Goal: Task Accomplishment & Management: Manage account settings

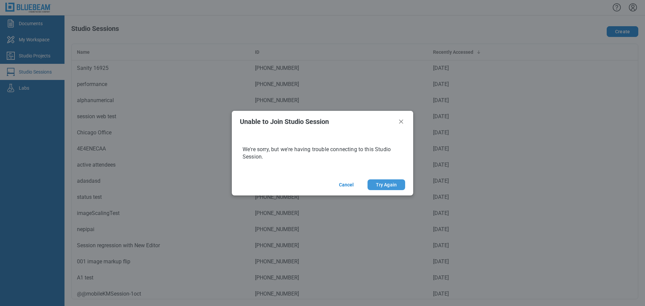
click at [390, 187] on button "Try Again" at bounding box center [386, 184] width 38 height 11
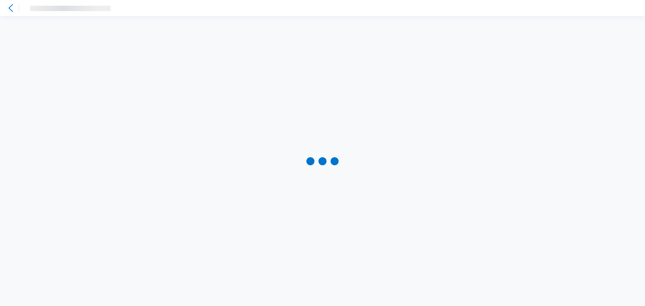
drag, startPoint x: 107, startPoint y: 7, endPoint x: 239, endPoint y: 8, distance: 131.3
click at [239, 8] on div "‌" at bounding box center [328, 8] width 607 height 7
click at [7, 8] on icon at bounding box center [11, 8] width 8 height 8
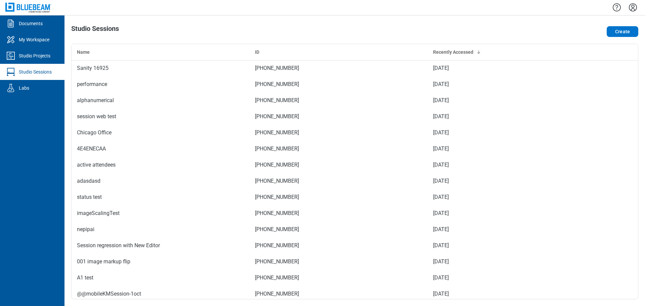
click at [33, 76] on link "Studio Sessions" at bounding box center [32, 72] width 64 height 16
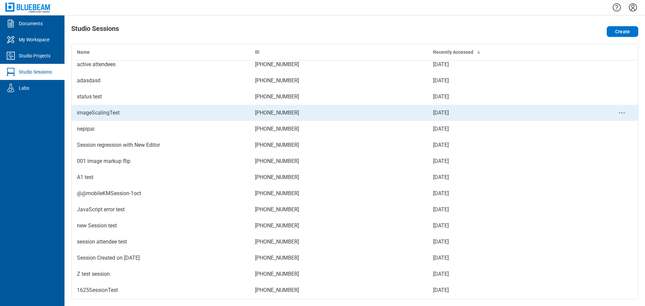
scroll to position [101, 0]
click at [141, 118] on td "imageScalingTest" at bounding box center [161, 112] width 178 height 16
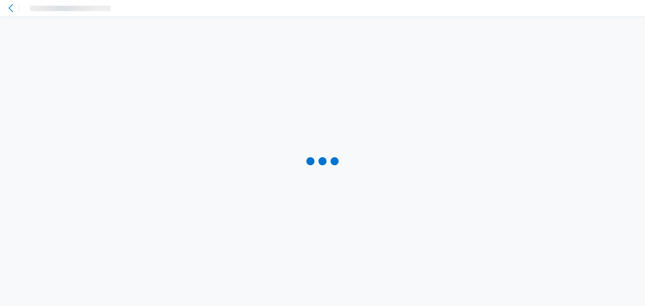
drag, startPoint x: 119, startPoint y: 7, endPoint x: 120, endPoint y: 13, distance: 5.4
click at [120, 7] on div "‌" at bounding box center [328, 8] width 607 height 7
click at [270, 104] on div at bounding box center [322, 161] width 645 height 290
click at [271, 104] on div at bounding box center [322, 161] width 645 height 290
click at [11, 5] on icon at bounding box center [11, 8] width 8 height 8
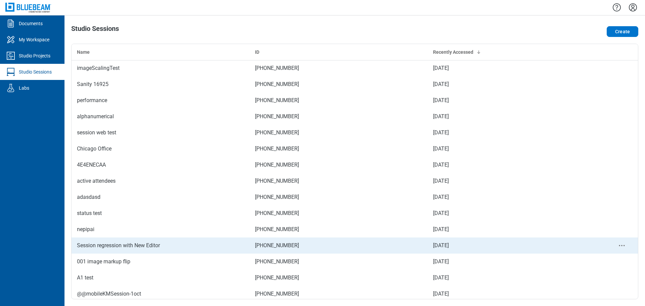
scroll to position [67, 0]
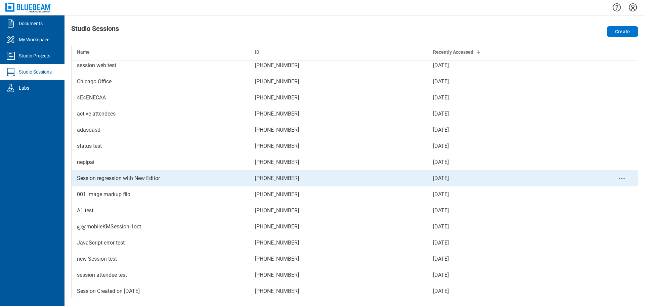
click at [151, 178] on div "Session regression with New Editor" at bounding box center [160, 178] width 167 height 8
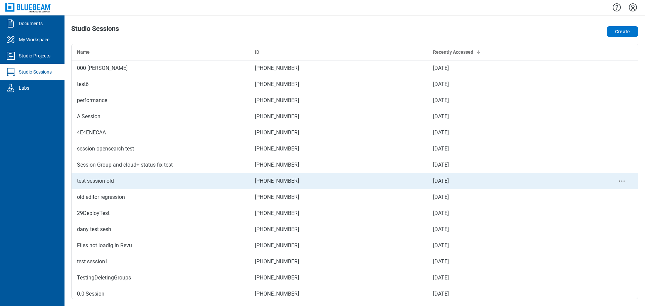
click at [158, 186] on td "test session old" at bounding box center [161, 181] width 178 height 16
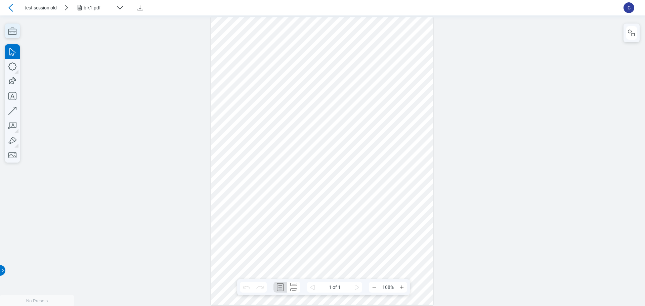
click at [11, 31] on icon "button" at bounding box center [12, 31] width 15 height 15
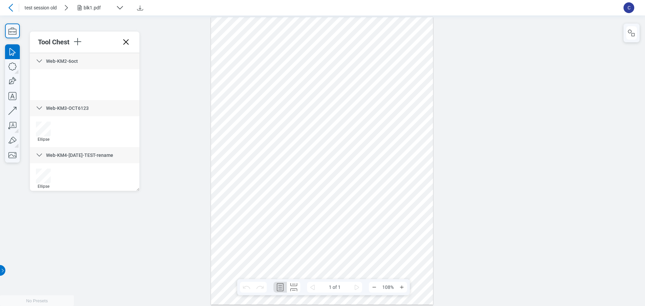
click at [43, 60] on icon at bounding box center [39, 61] width 8 height 8
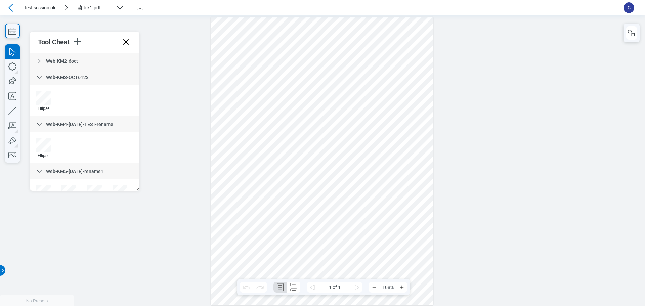
click at [42, 78] on icon at bounding box center [39, 77] width 8 height 8
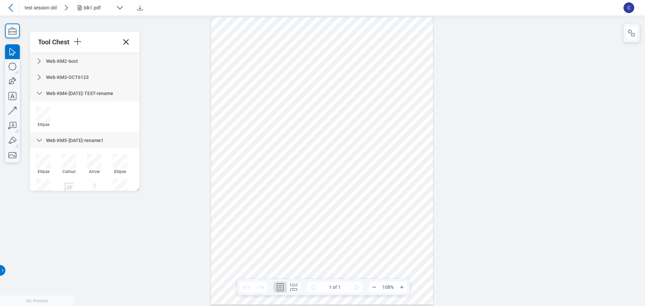
click at [45, 92] on div "Web-KM4-OCT6-TEST-rename" at bounding box center [84, 93] width 109 height 16
click at [42, 109] on icon at bounding box center [39, 109] width 8 height 8
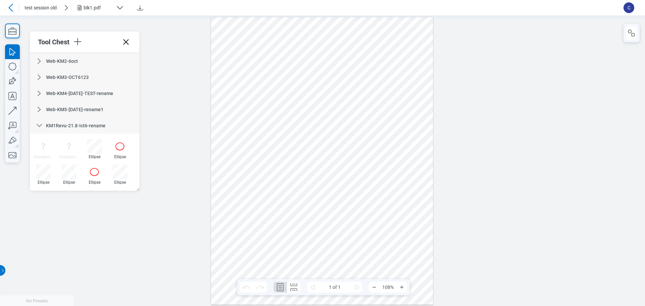
click at [38, 122] on icon at bounding box center [39, 126] width 8 height 8
click at [41, 140] on icon at bounding box center [39, 142] width 8 height 8
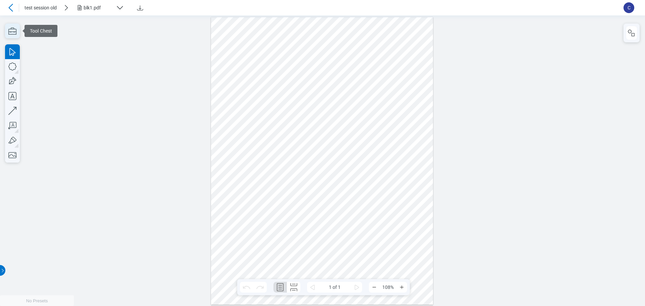
click at [16, 31] on icon "button" at bounding box center [12, 31] width 8 height 7
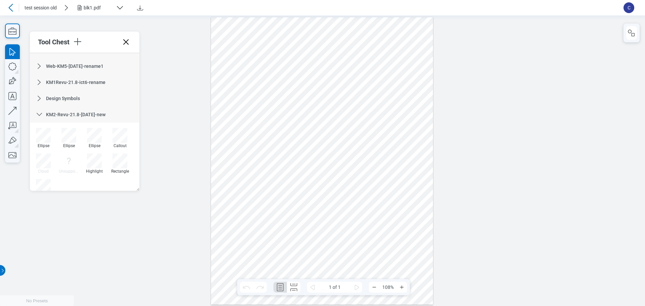
scroll to position [25, 0]
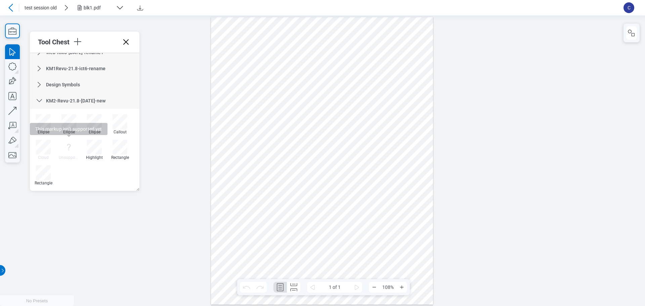
click at [62, 146] on icon at bounding box center [68, 147] width 15 height 15
click at [42, 179] on div at bounding box center [43, 172] width 15 height 15
click at [263, 213] on div at bounding box center [322, 160] width 222 height 287
click at [317, 247] on div at bounding box center [322, 160] width 222 height 287
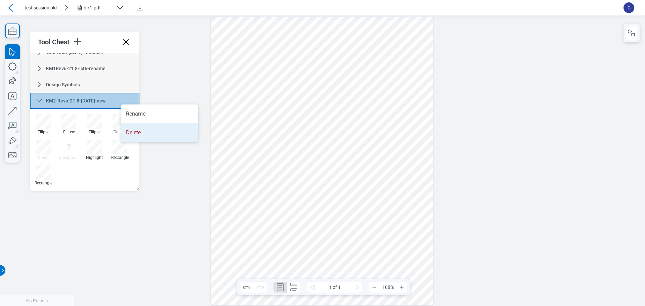
click at [142, 134] on li "Delete" at bounding box center [160, 132] width 78 height 19
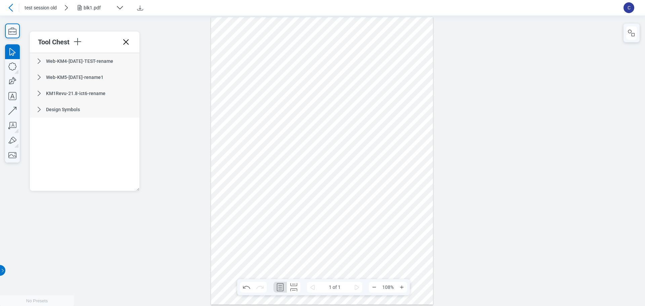
click at [189, 163] on div at bounding box center [322, 160] width 645 height 290
